Goal: Task Accomplishment & Management: Manage account settings

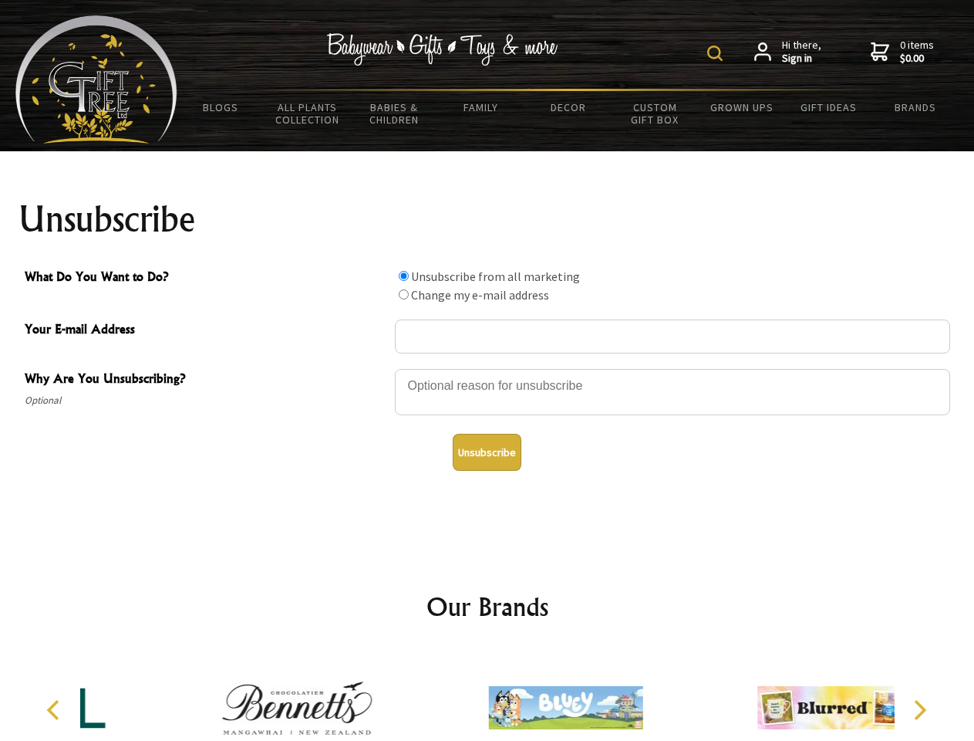
click at [717, 53] on img at bounding box center [714, 53] width 15 height 15
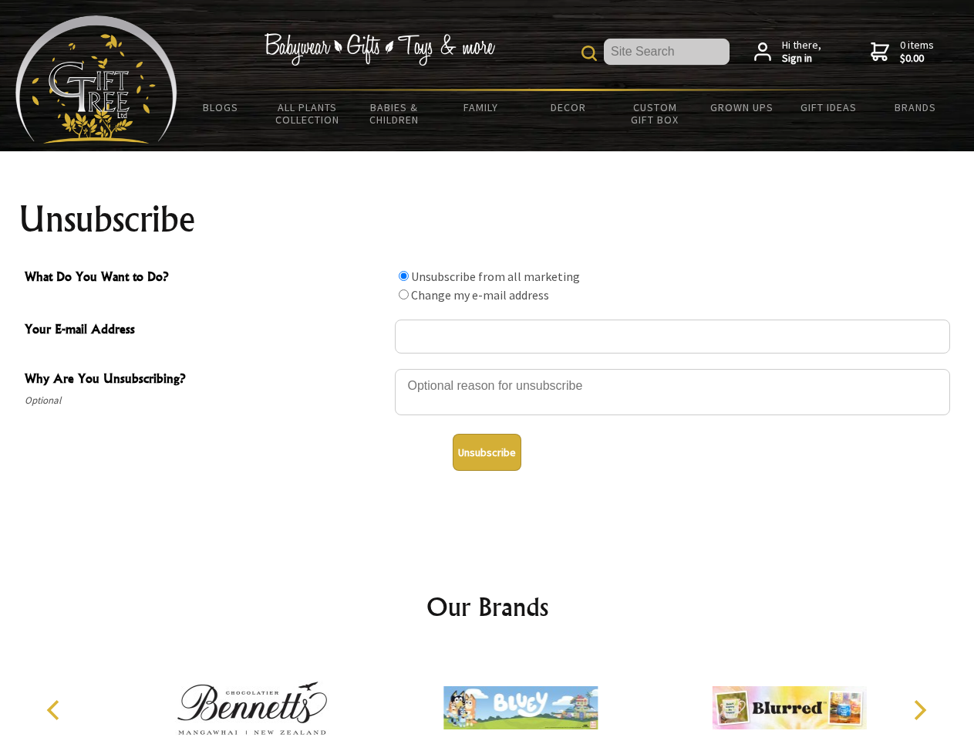
click at [488, 368] on div at bounding box center [672, 394] width 555 height 54
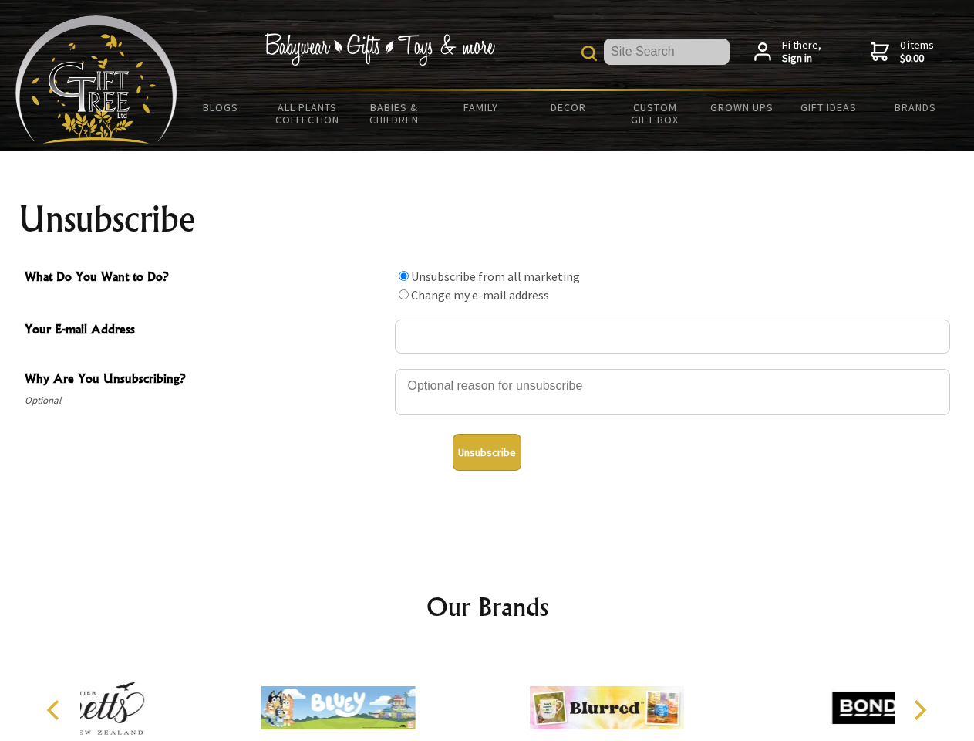
click at [403, 275] on input "What Do You Want to Do?" at bounding box center [404, 276] width 10 height 10
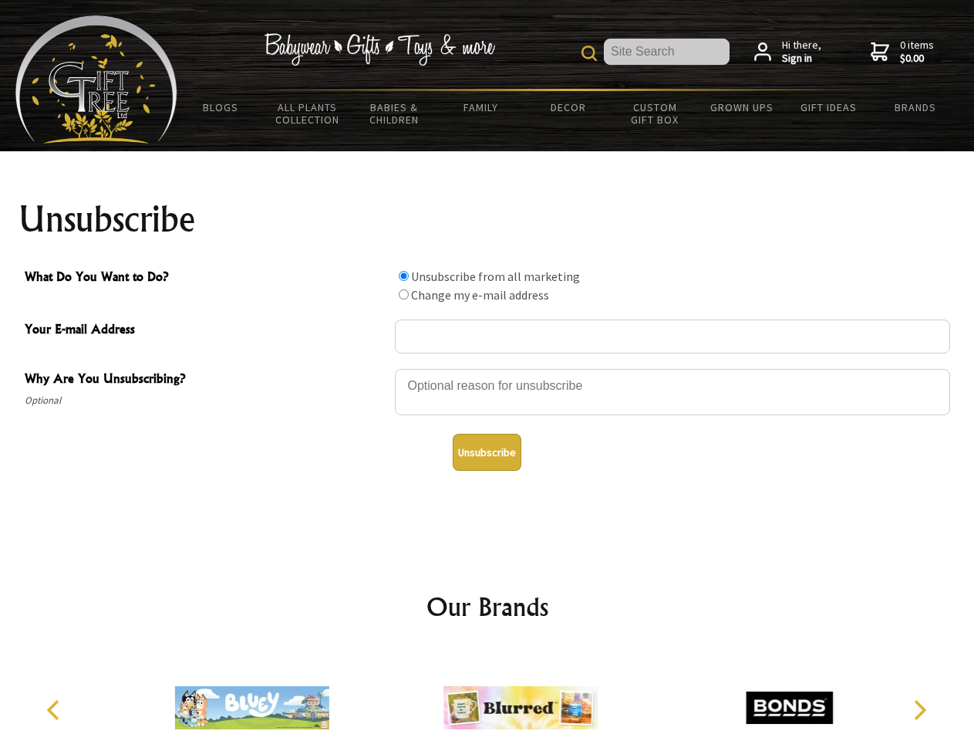
click at [403, 294] on input "What Do You Want to Do?" at bounding box center [404, 294] width 10 height 10
radio input "true"
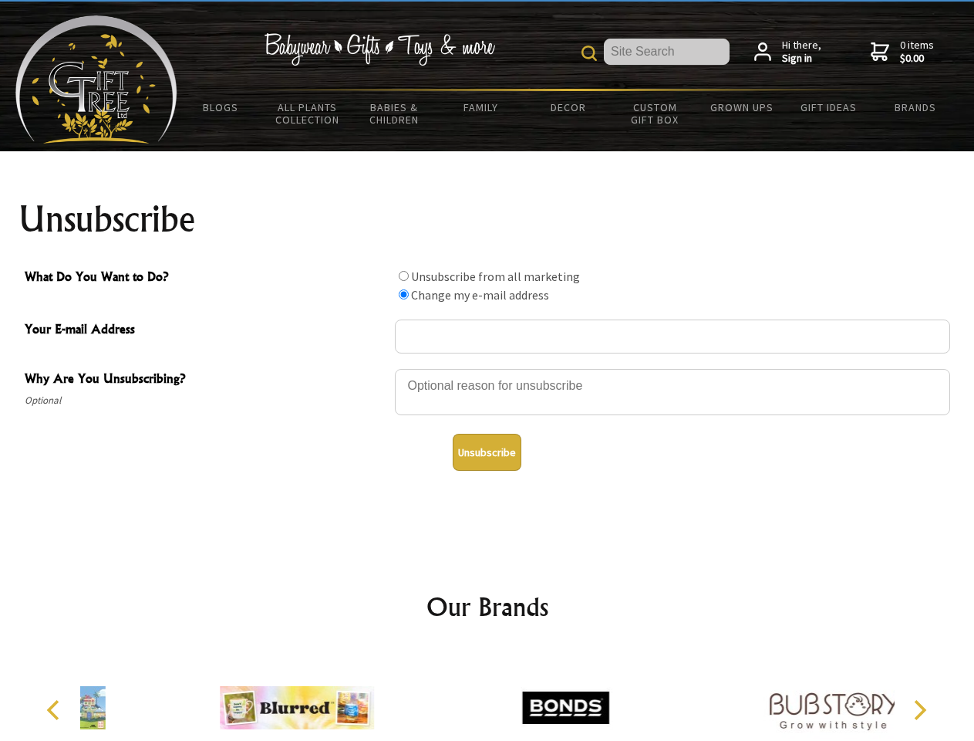
click at [487, 452] on button "Unsubscribe" at bounding box center [487, 452] width 69 height 37
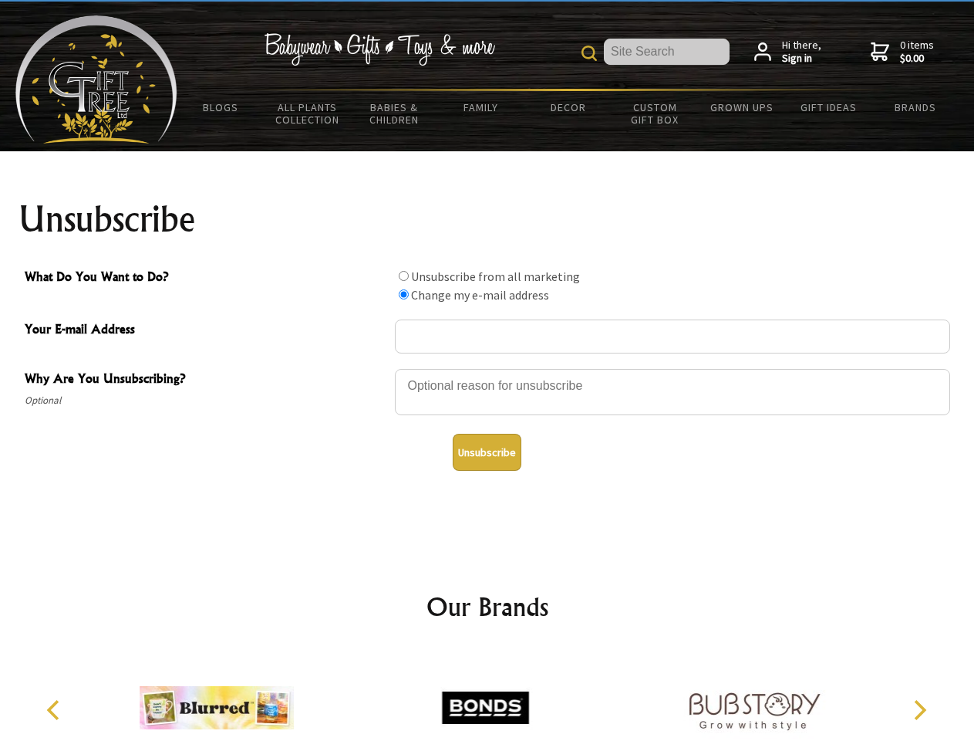
click at [488, 695] on img at bounding box center [485, 708] width 154 height 116
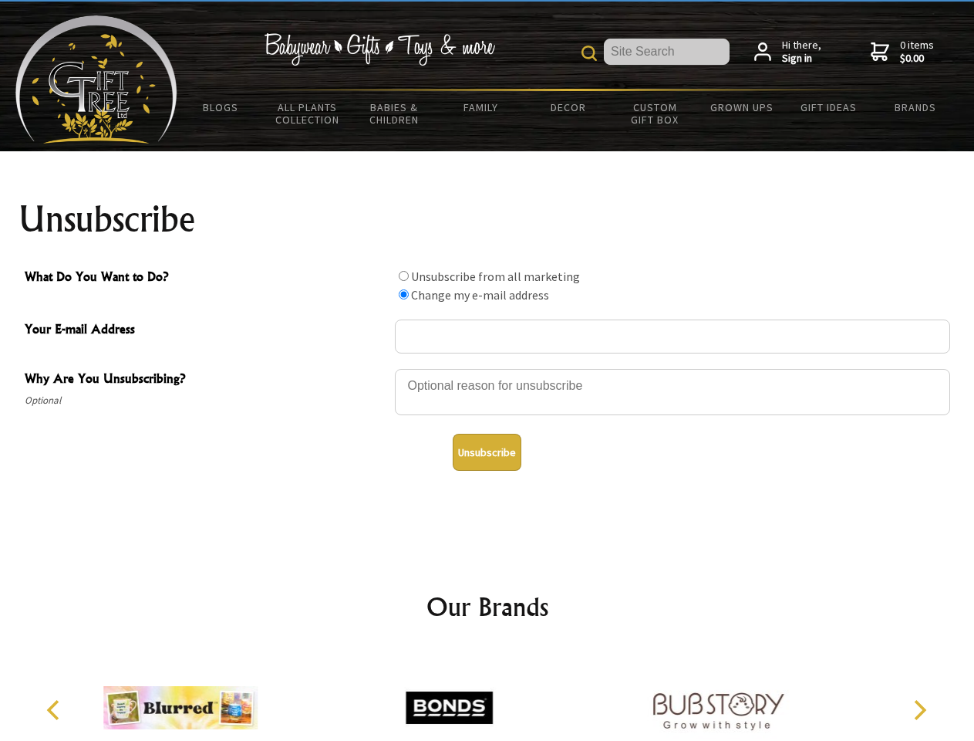
click at [56, 710] on icon "Previous" at bounding box center [55, 710] width 20 height 20
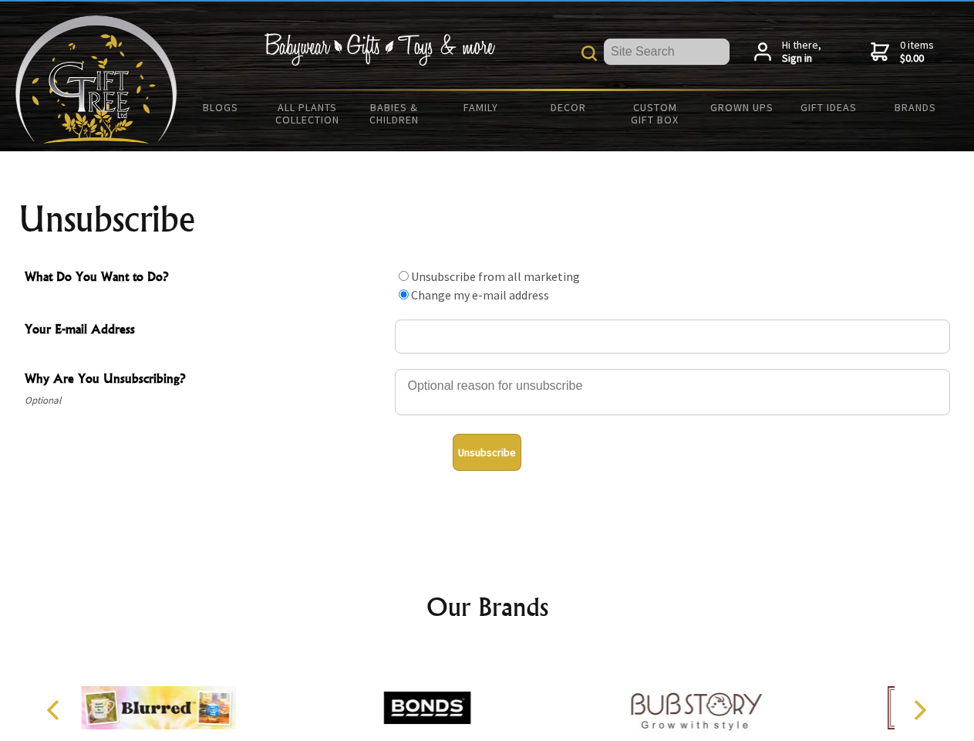
click at [920, 710] on icon "Next" at bounding box center [919, 710] width 20 height 20
